Goal: Find contact information: Find contact information

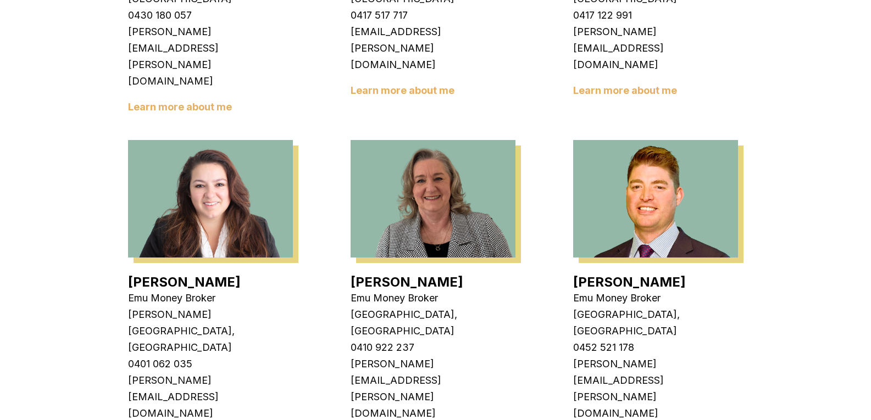
scroll to position [1484, 0]
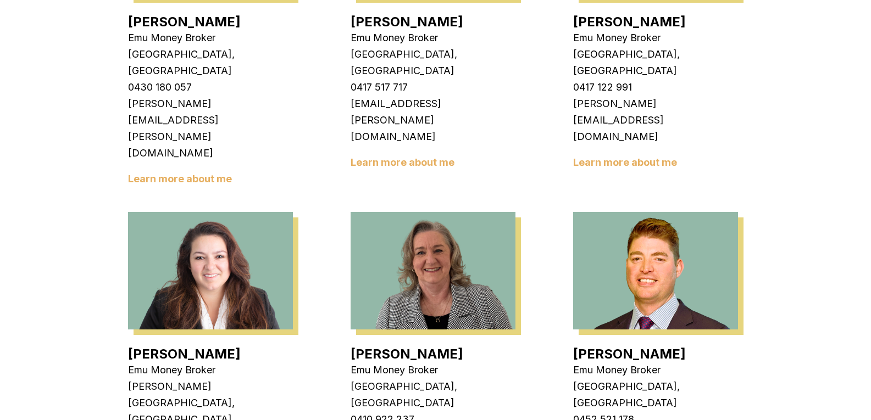
scroll to position [1459, 0]
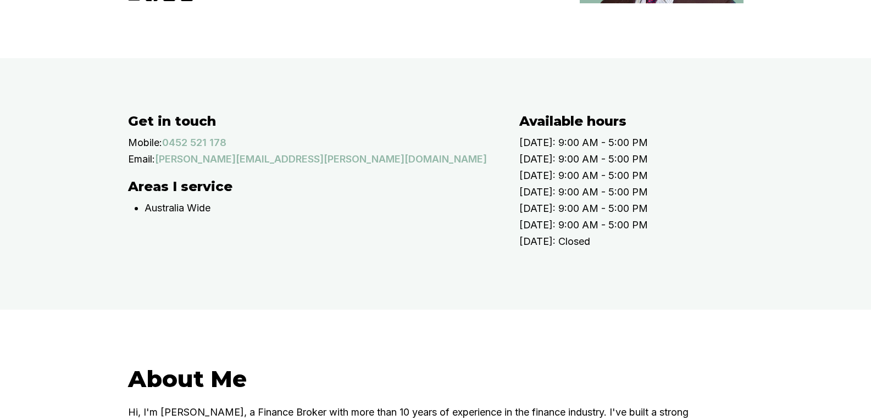
scroll to position [275, 0]
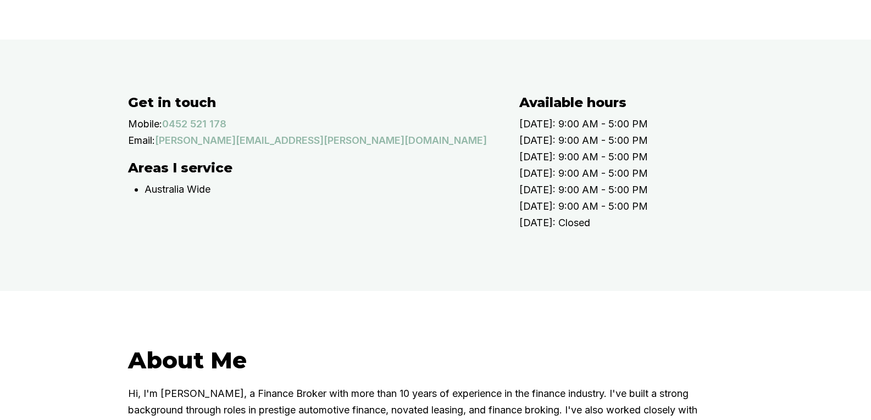
click at [84, 265] on div "Get in touch Mobile: [PHONE_NUMBER] Email: [EMAIL_ADDRESS][PERSON_NAME][DOMAIN_…" at bounding box center [435, 166] width 871 height 252
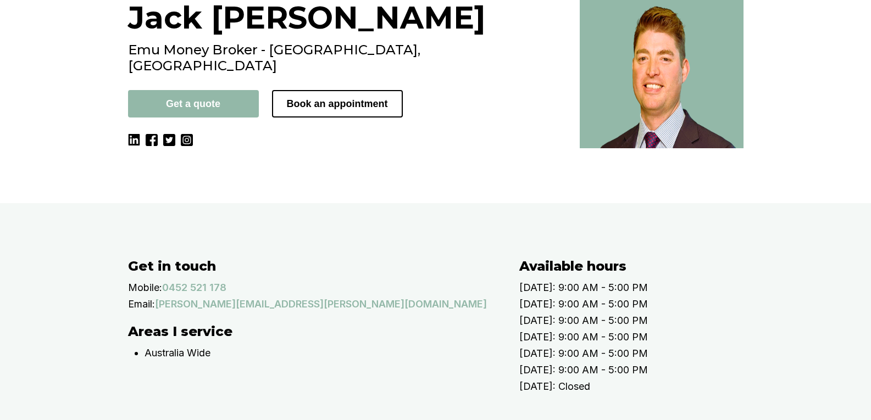
scroll to position [29, 0]
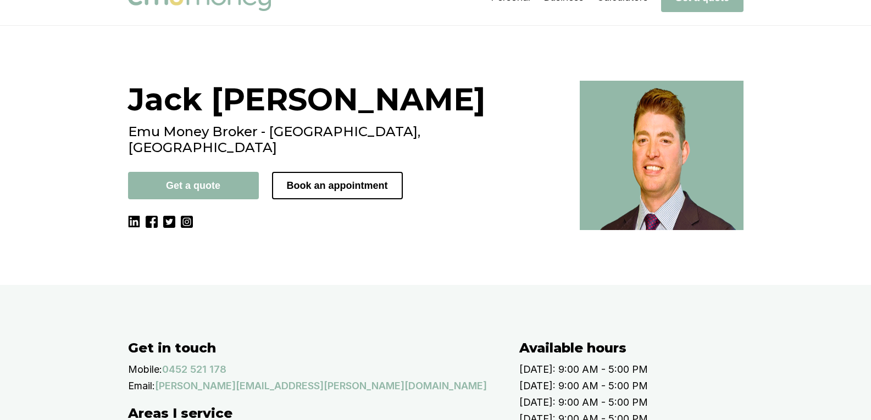
click at [226, 131] on h2 "Emu Money Broker - [GEOGRAPHIC_DATA], [GEOGRAPHIC_DATA]" at bounding box center [347, 140] width 439 height 32
copy h2 "Broker"
